Goal: Find specific page/section: Find specific page/section

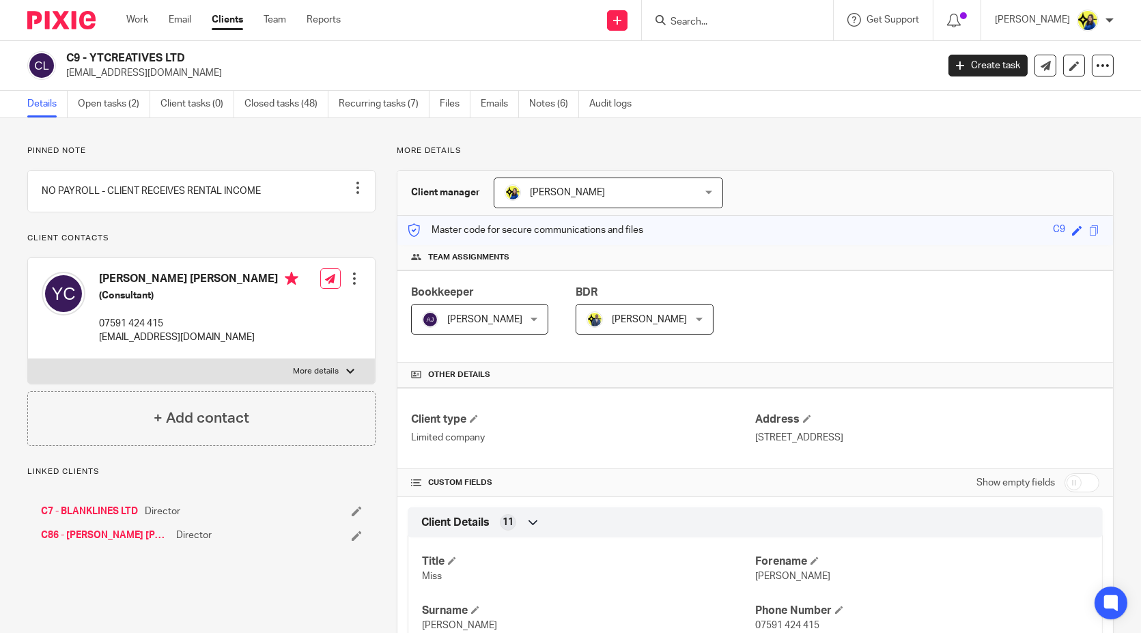
drag, startPoint x: 64, startPoint y: 59, endPoint x: 232, endPoint y: 55, distance: 168.0
click at [232, 55] on div "C9 - YTCREATIVES LTD info@ytcreatives.com" at bounding box center [477, 65] width 900 height 29
copy h2 "C9 - YTCREATIVES LTD"
click at [200, 157] on div "Pinned note NO PAYROLL - CLIENT RECEIVES RENTAL INCOME Unpin note Edit note Cli…" at bounding box center [201, 295] width 348 height 300
click at [208, 147] on p "Pinned note" at bounding box center [201, 150] width 348 height 11
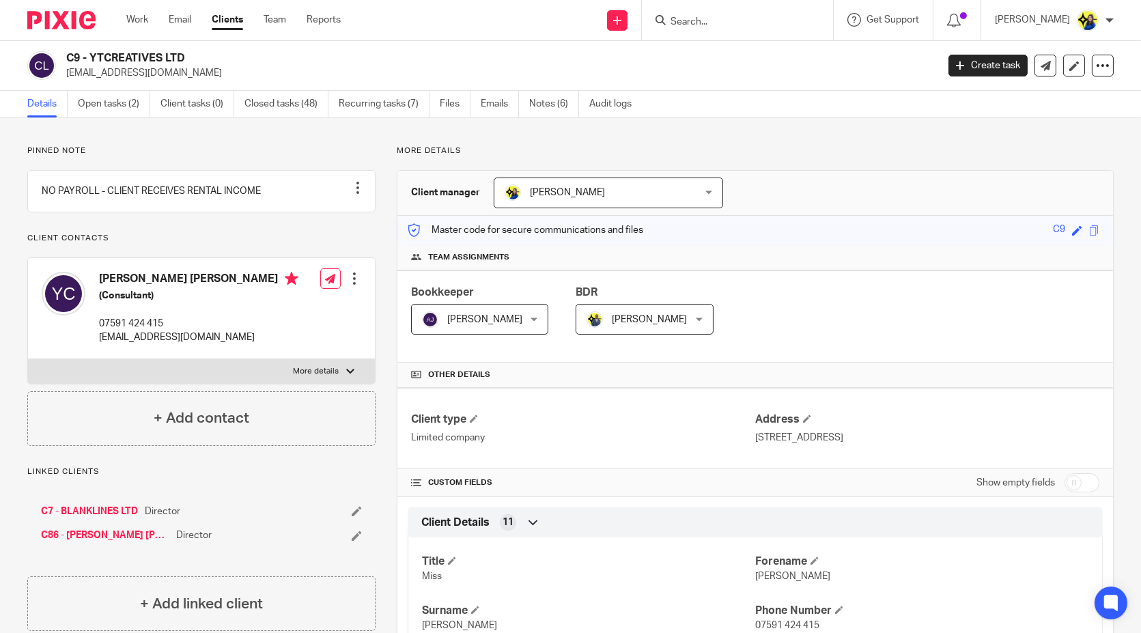
click at [745, 20] on input "Search" at bounding box center [730, 22] width 123 height 12
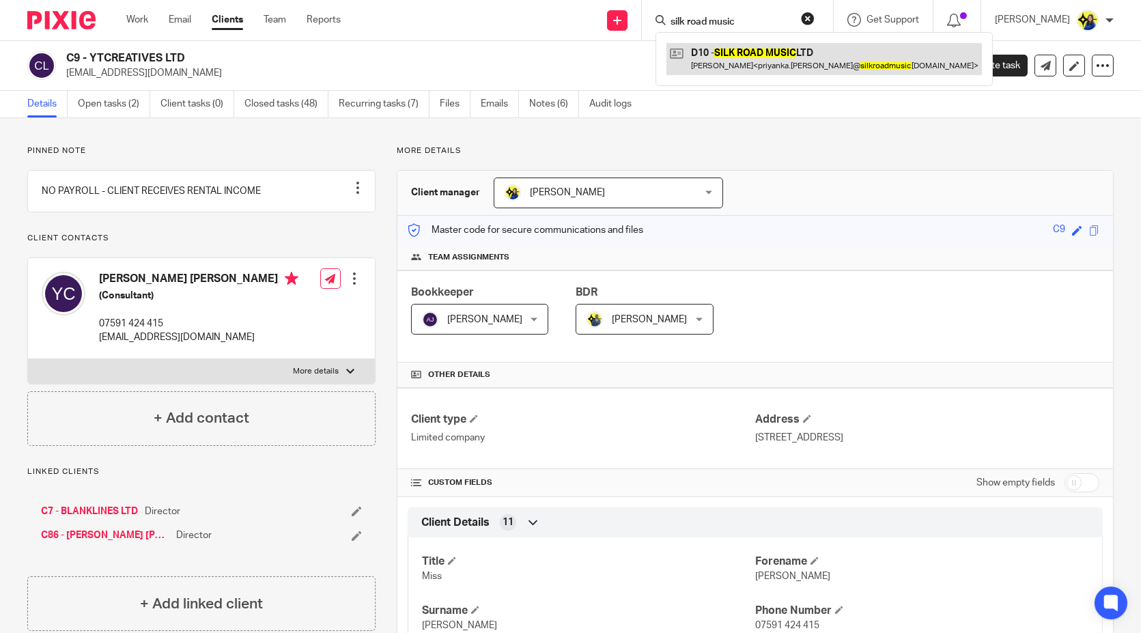
type input "silk road music"
click at [774, 59] on link at bounding box center [823, 58] width 315 height 31
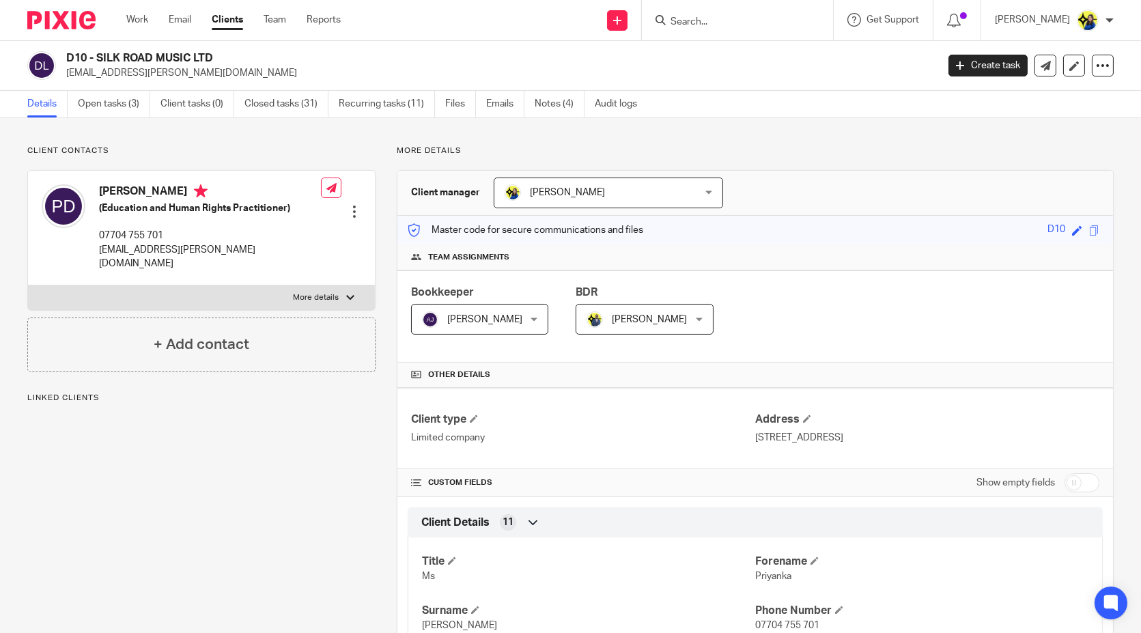
click at [123, 99] on link "Open tasks (3)" at bounding box center [114, 104] width 72 height 27
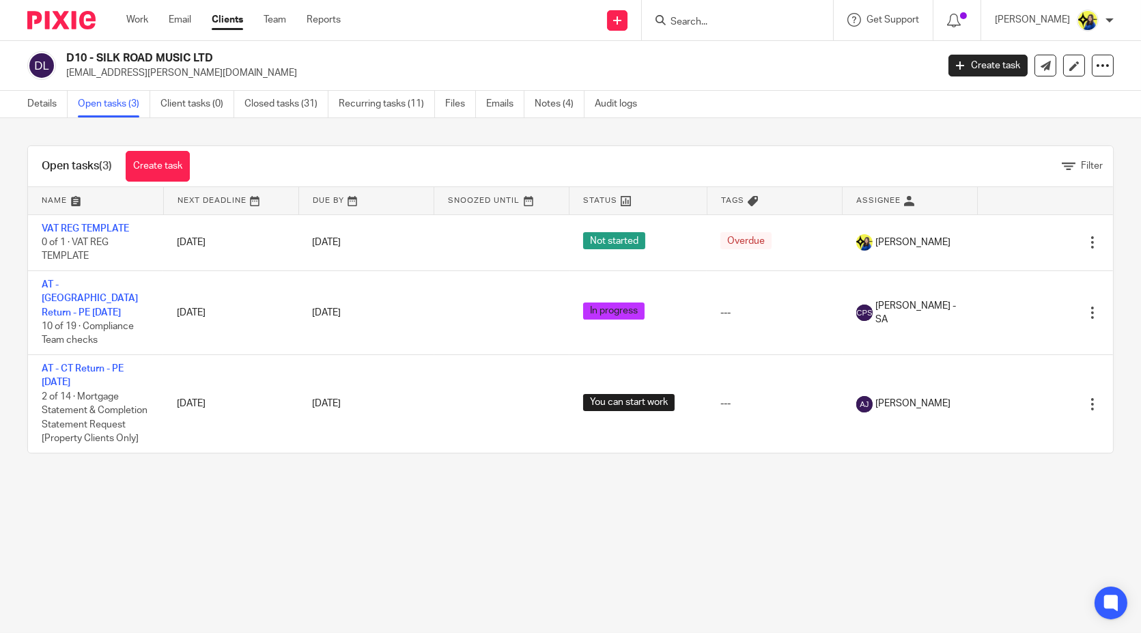
click at [65, 131] on div "Open tasks (3) Create task Filter Name Next Deadline Due By Snoozed Until Statu…" at bounding box center [570, 299] width 1141 height 362
